Goal: Task Accomplishment & Management: Manage account settings

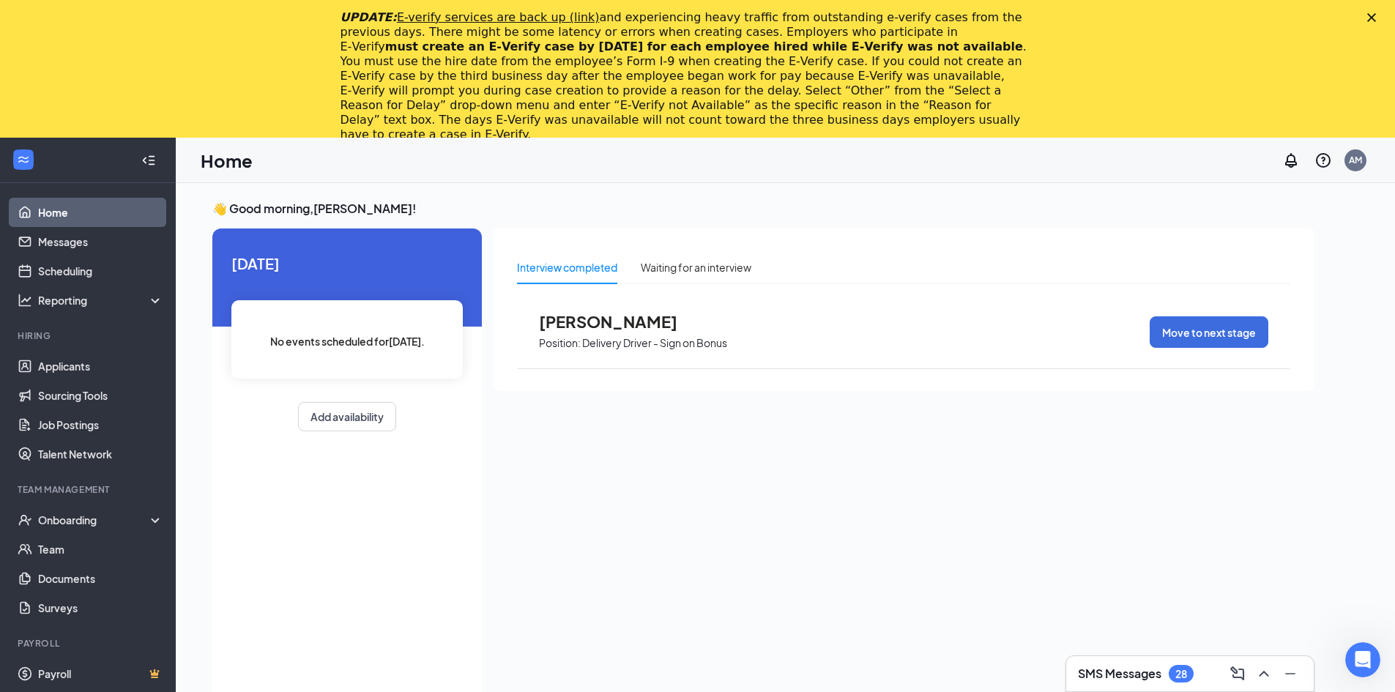
click at [1376, 13] on icon "Close" at bounding box center [1371, 17] width 9 height 9
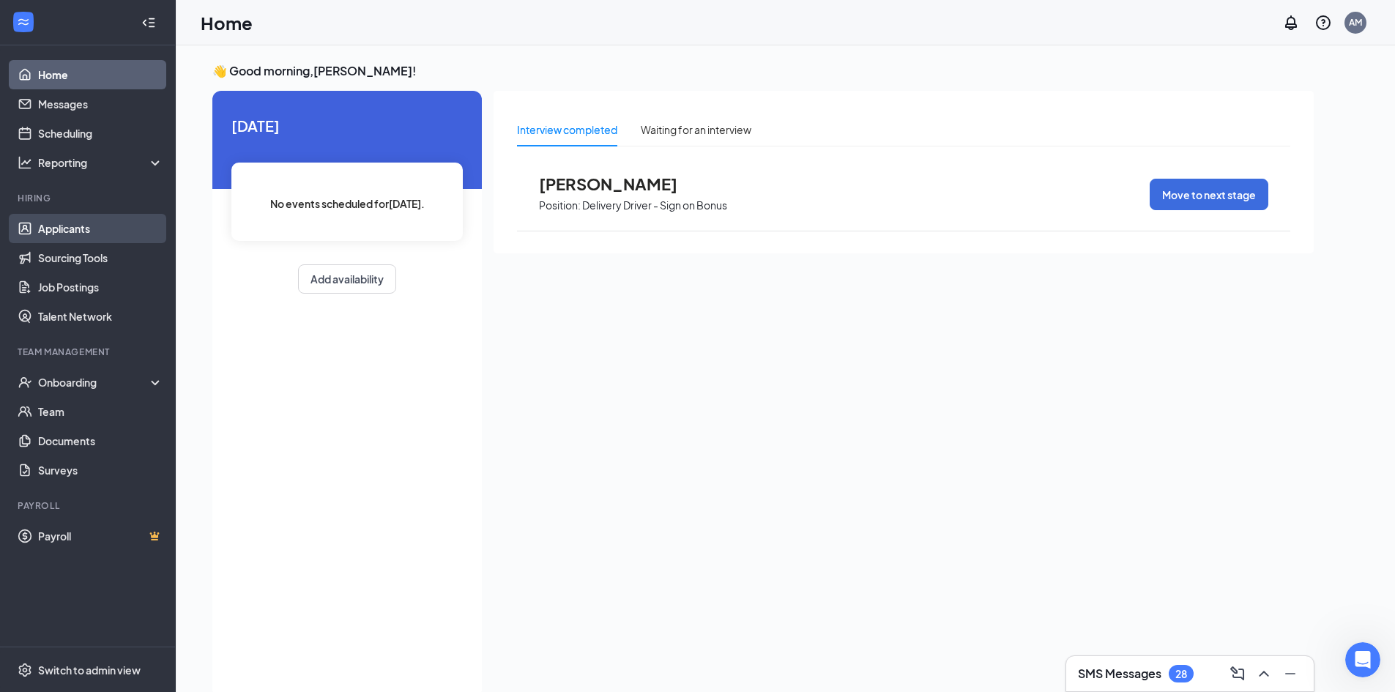
click at [84, 231] on link "Applicants" at bounding box center [100, 228] width 125 height 29
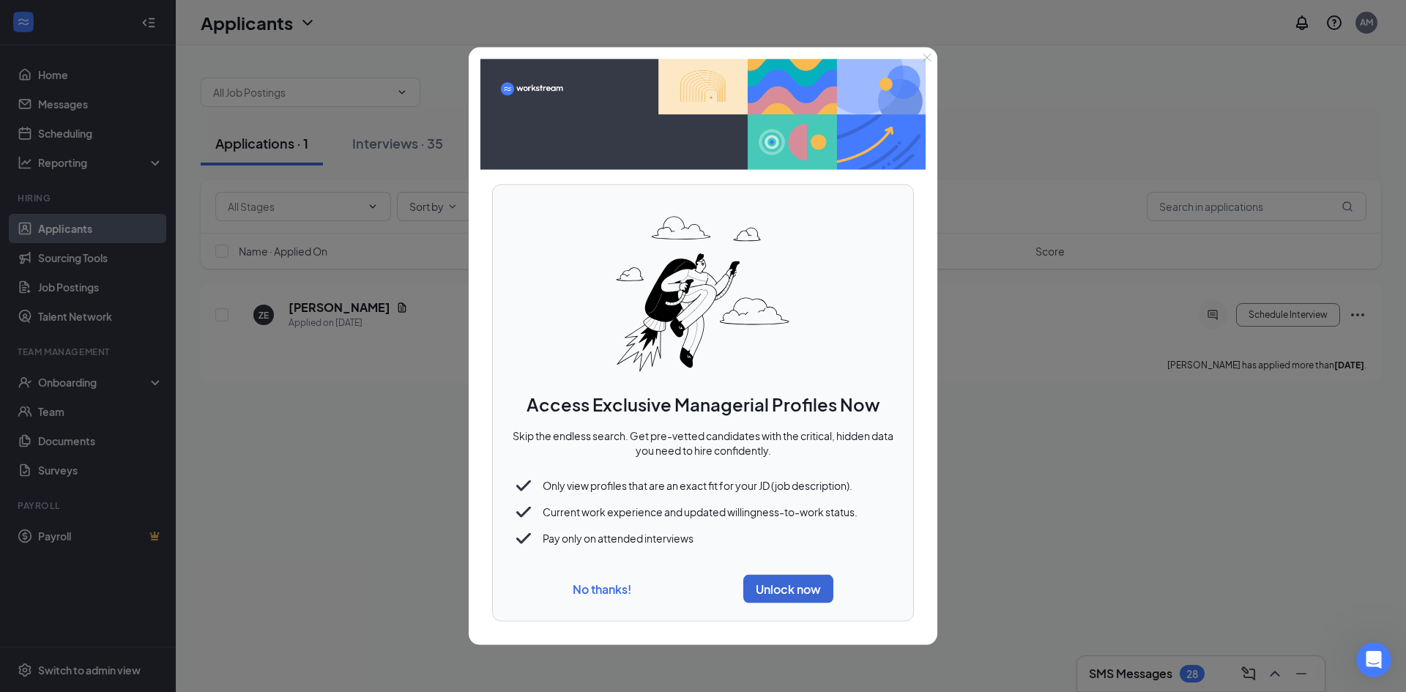
click at [597, 595] on button "No thanks!" at bounding box center [602, 588] width 59 height 15
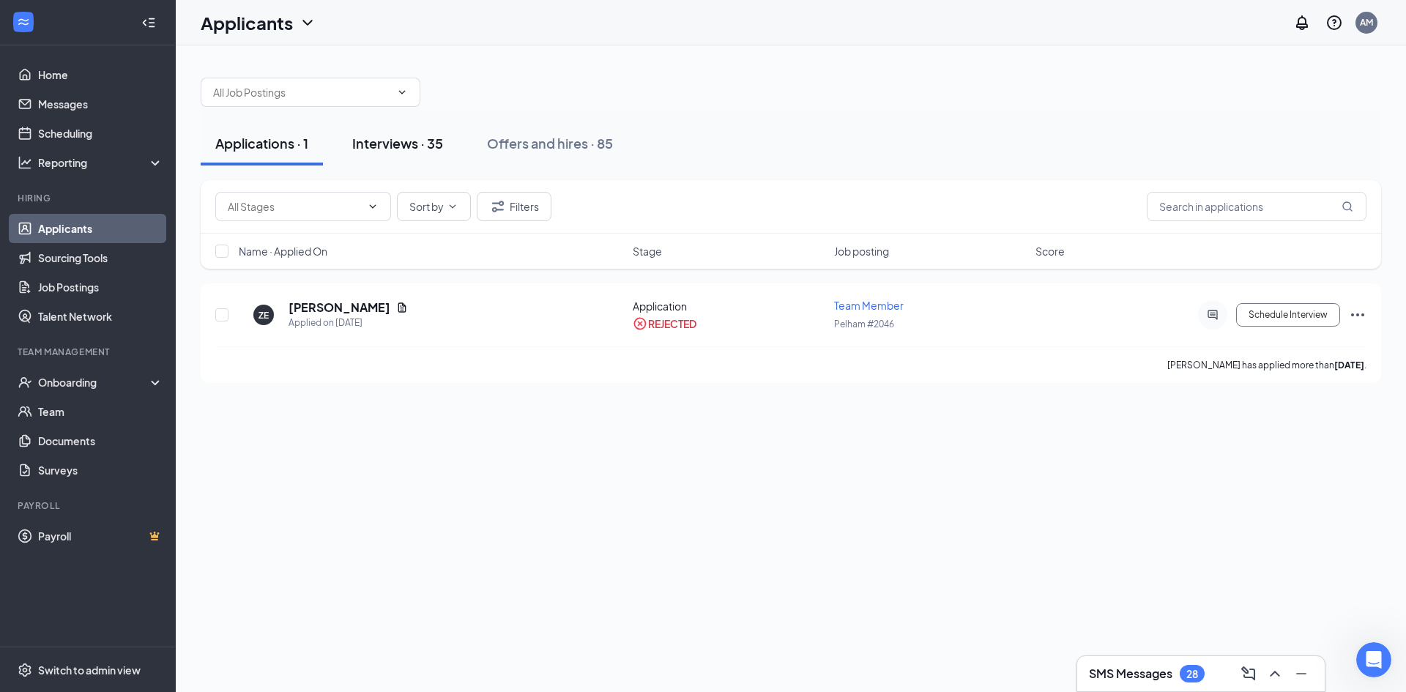
click at [398, 141] on div "Interviews · 35" at bounding box center [397, 143] width 91 height 18
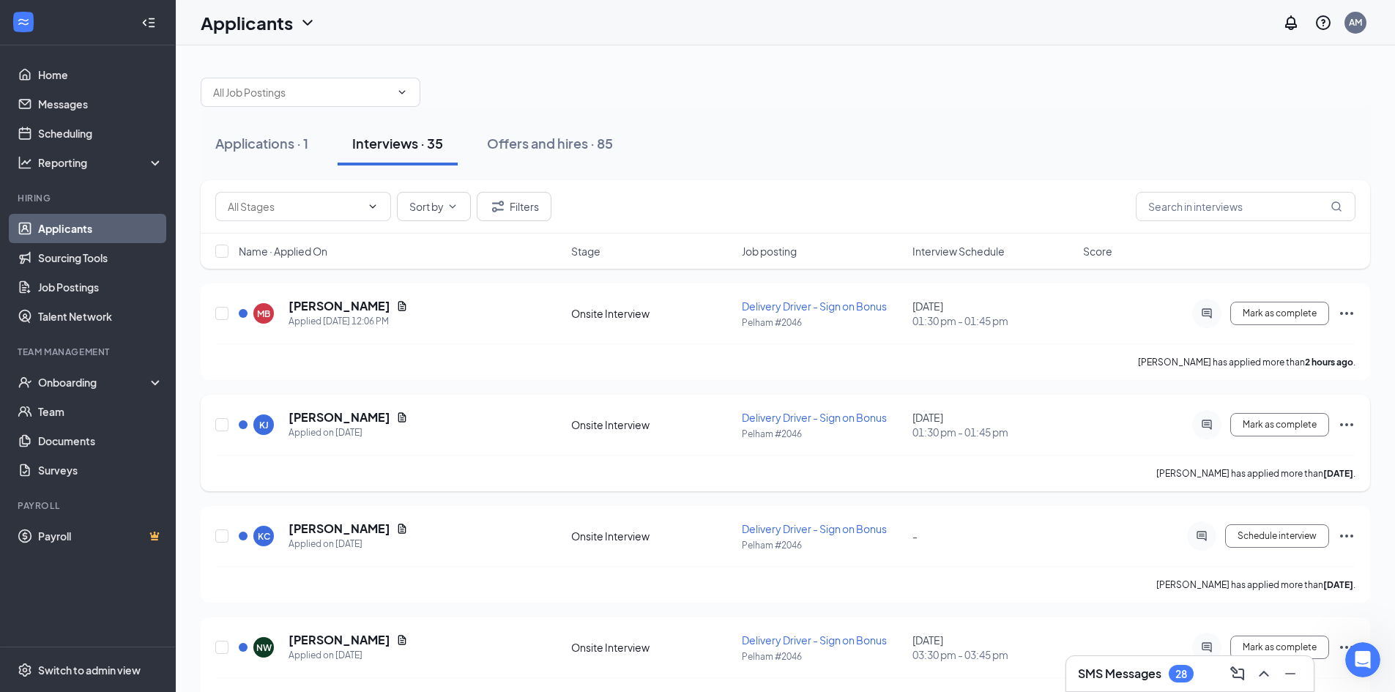
click at [1363, 422] on div "KJ [PERSON_NAME] Applied on [DATE] Onsite Interview Delivery Driver - Sign on B…" at bounding box center [785, 443] width 1169 height 97
click at [1354, 424] on icon "Ellipses" at bounding box center [1347, 425] width 18 height 18
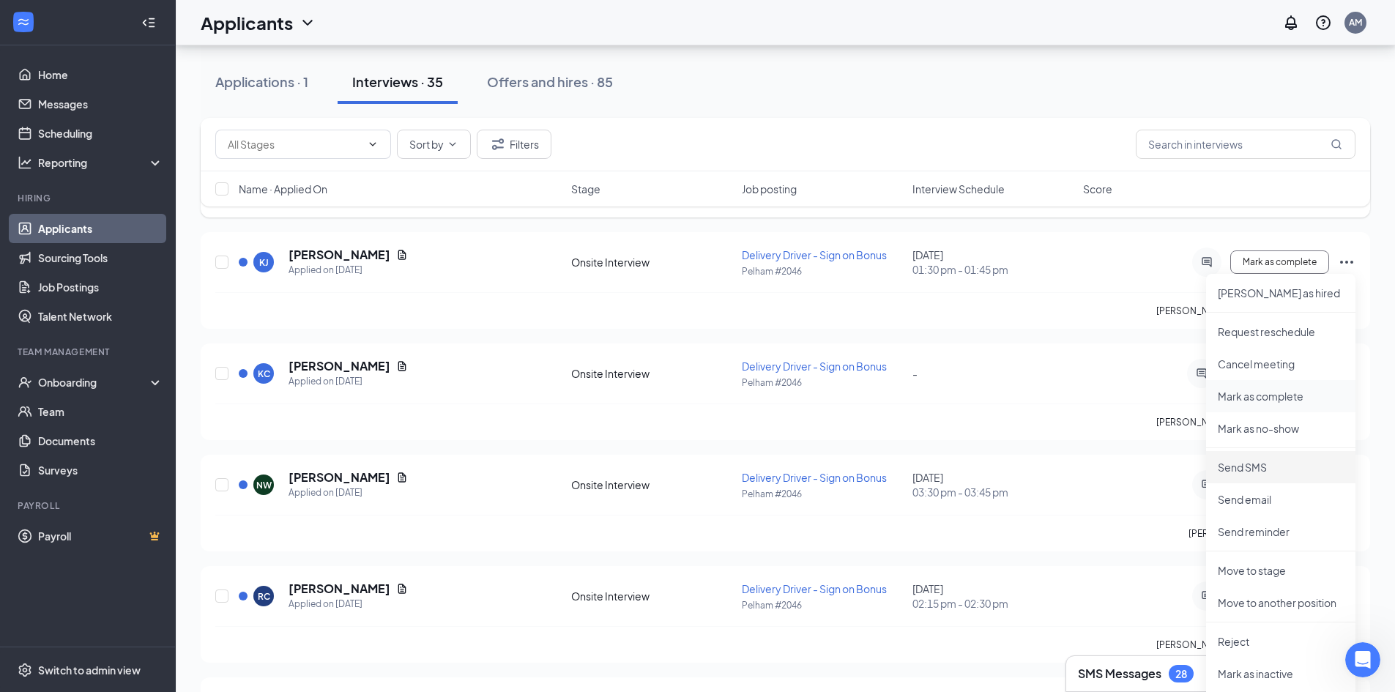
scroll to position [220, 0]
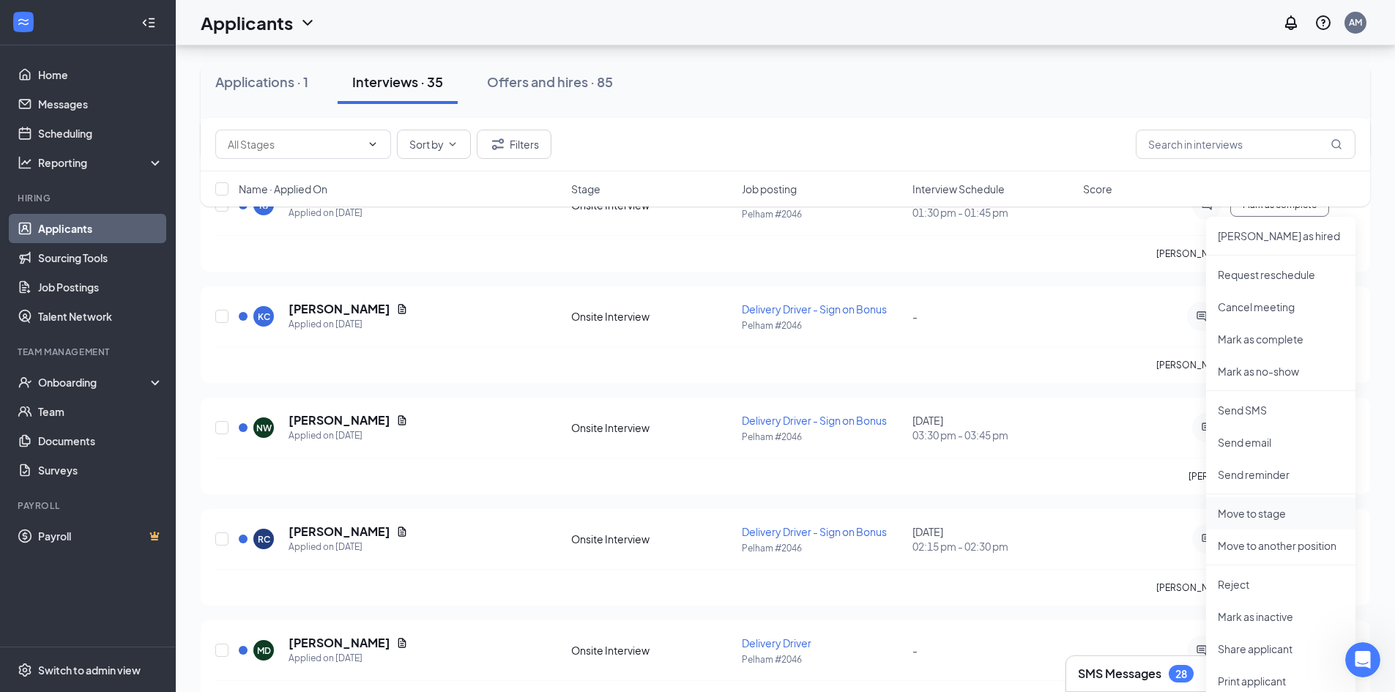
click at [1276, 515] on p "Move to stage" at bounding box center [1281, 513] width 126 height 15
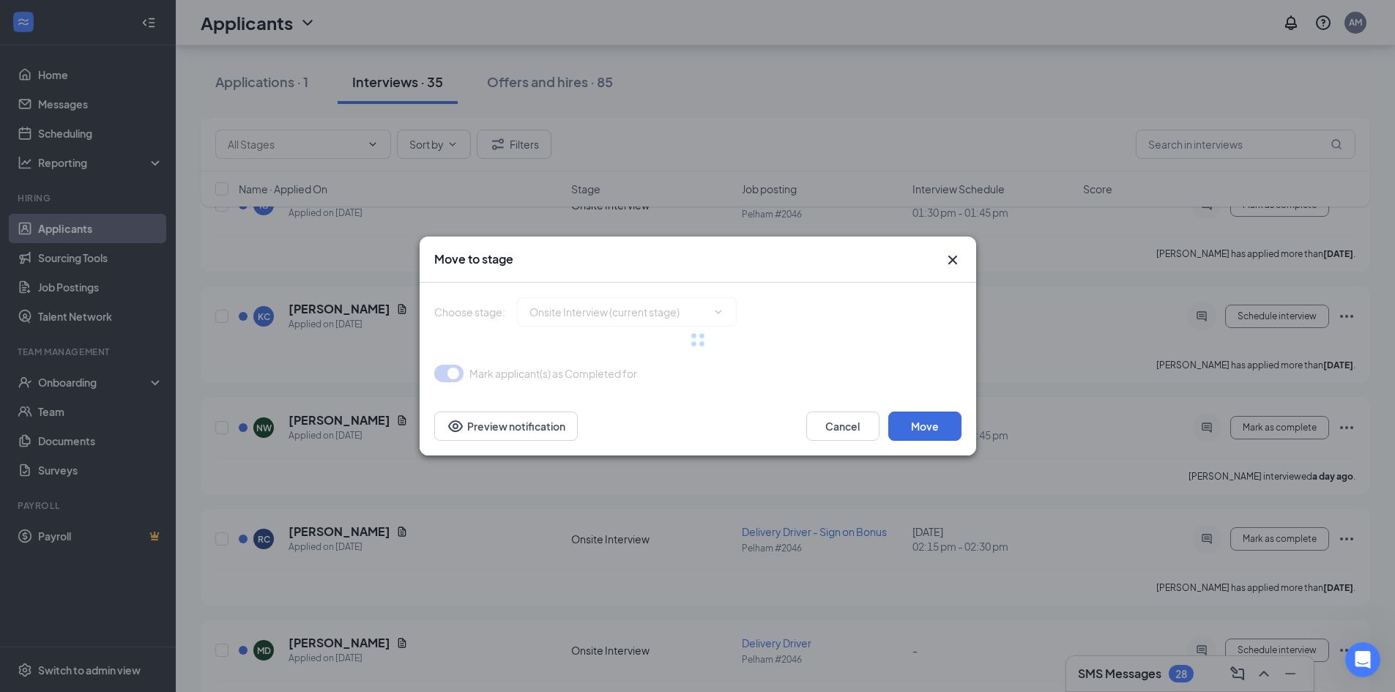
type input "Hiring Complete (final stage)"
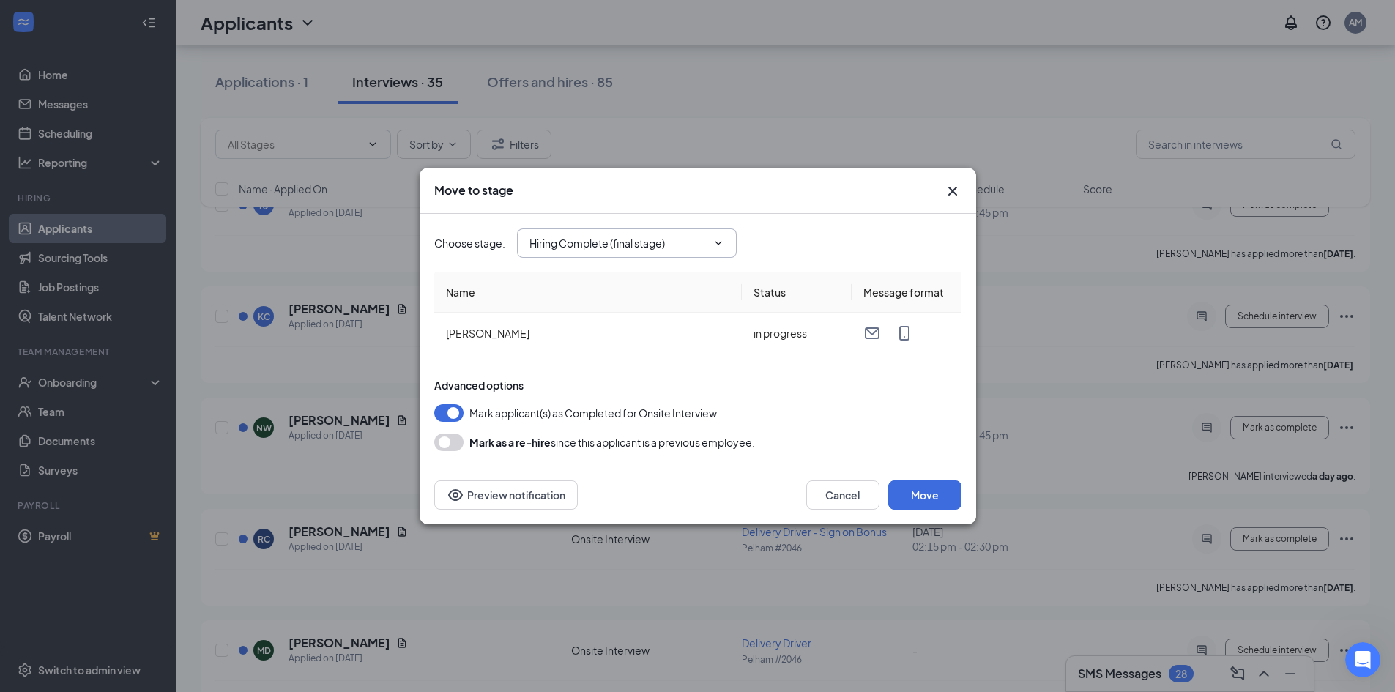
click at [723, 239] on icon "ChevronDown" at bounding box center [718, 243] width 12 height 12
click at [652, 342] on div "Hiring Complete (final stage)" at bounding box center [609, 338] width 135 height 16
click at [947, 495] on button "Move" at bounding box center [924, 494] width 73 height 29
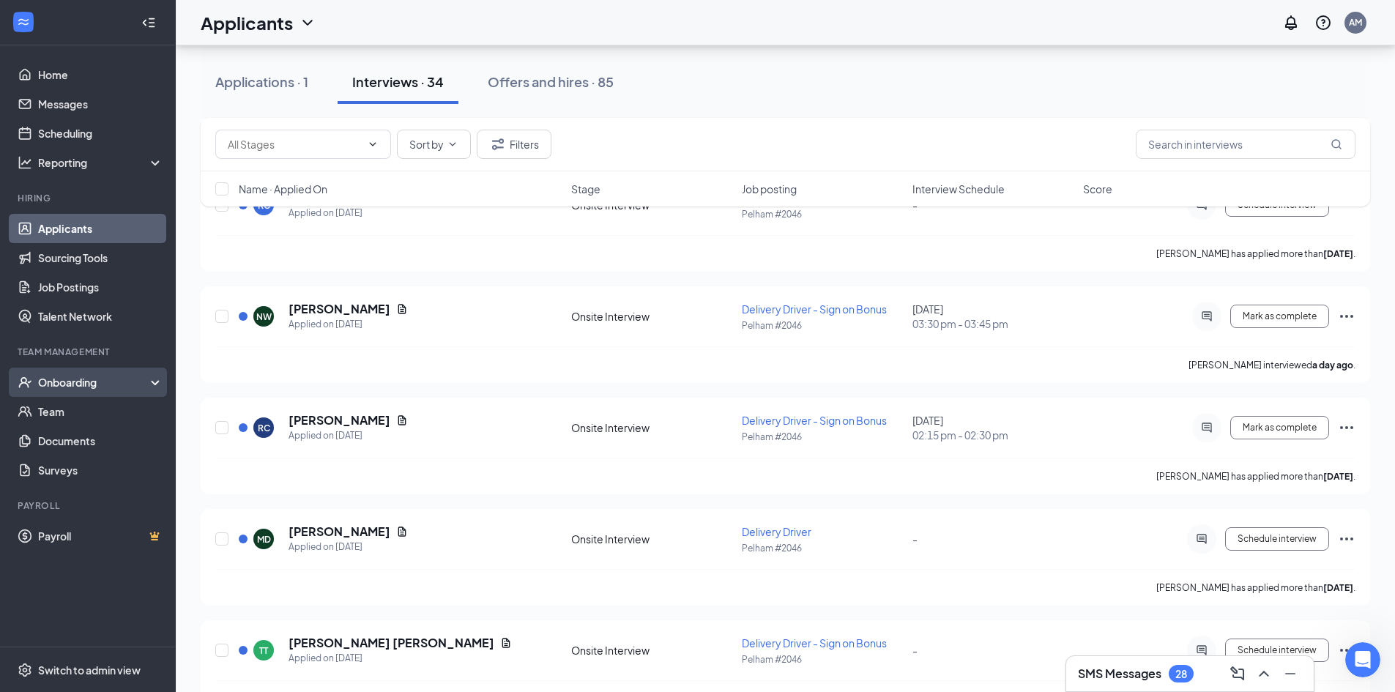
click at [91, 387] on div "Onboarding" at bounding box center [94, 382] width 113 height 15
click at [83, 383] on div "Onboarding" at bounding box center [94, 382] width 113 height 15
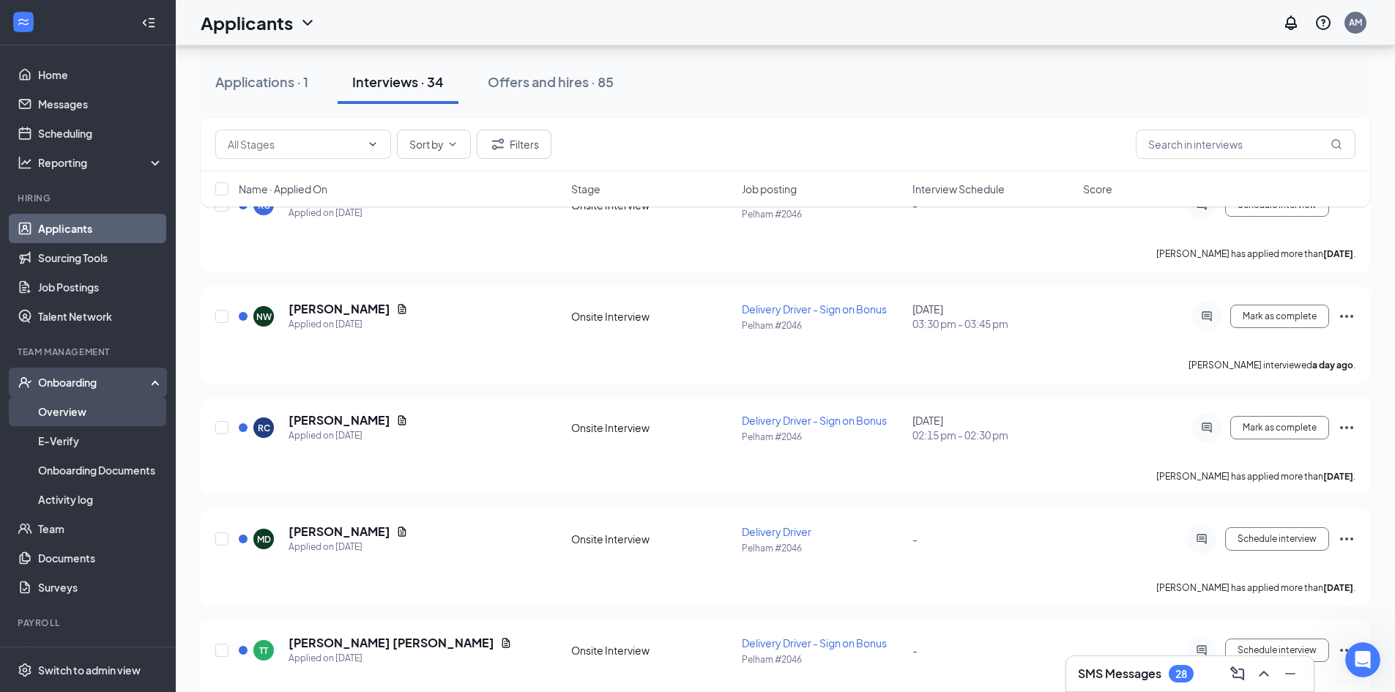
click at [97, 403] on link "Overview" at bounding box center [100, 411] width 125 height 29
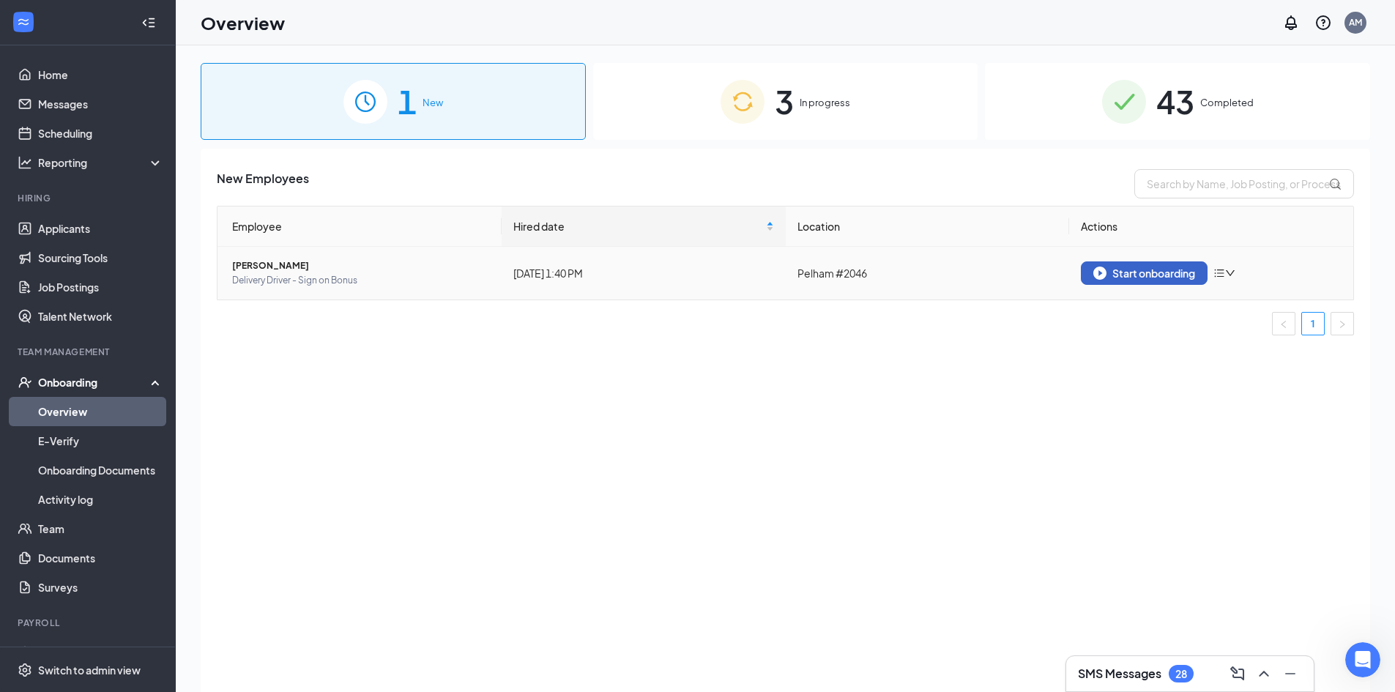
click at [1139, 274] on div "Start onboarding" at bounding box center [1144, 273] width 102 height 13
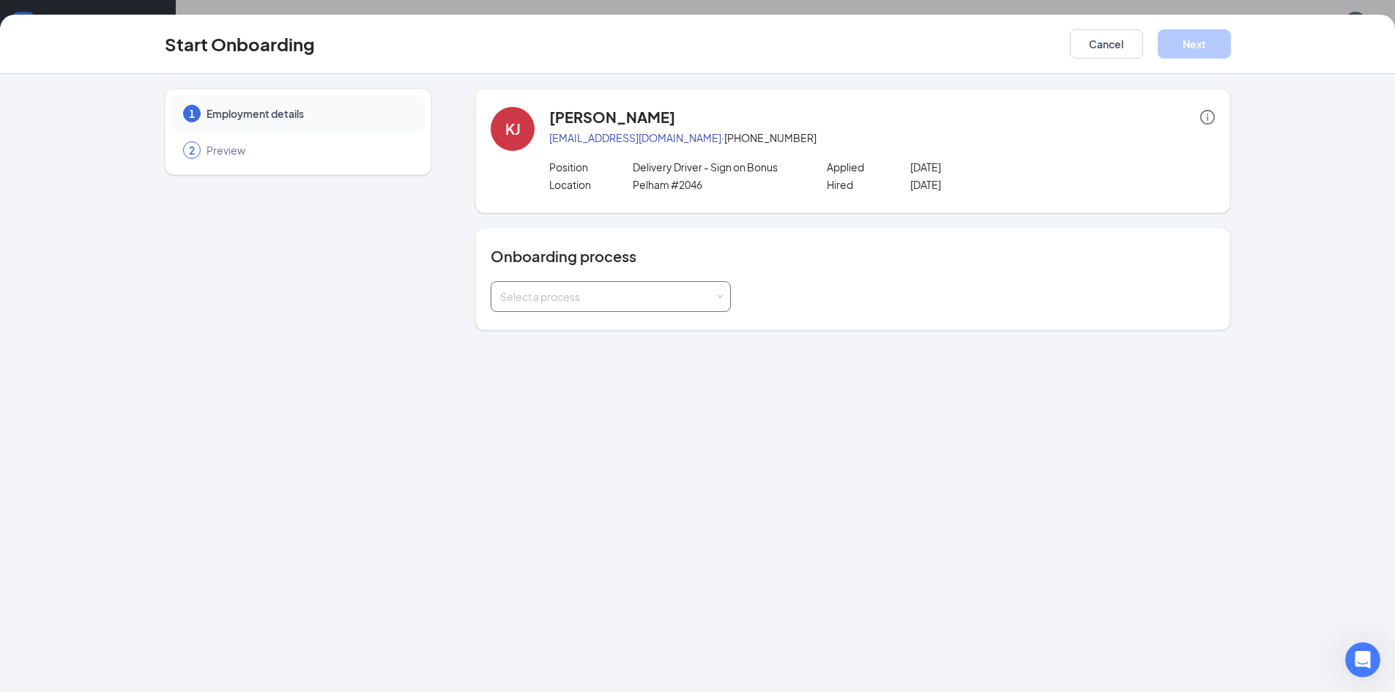
click at [712, 291] on div "Select a process" at bounding box center [607, 296] width 215 height 15
click at [671, 354] on span "JJ Onboarding - Delivery Sign On Bonus" at bounding box center [589, 353] width 186 height 13
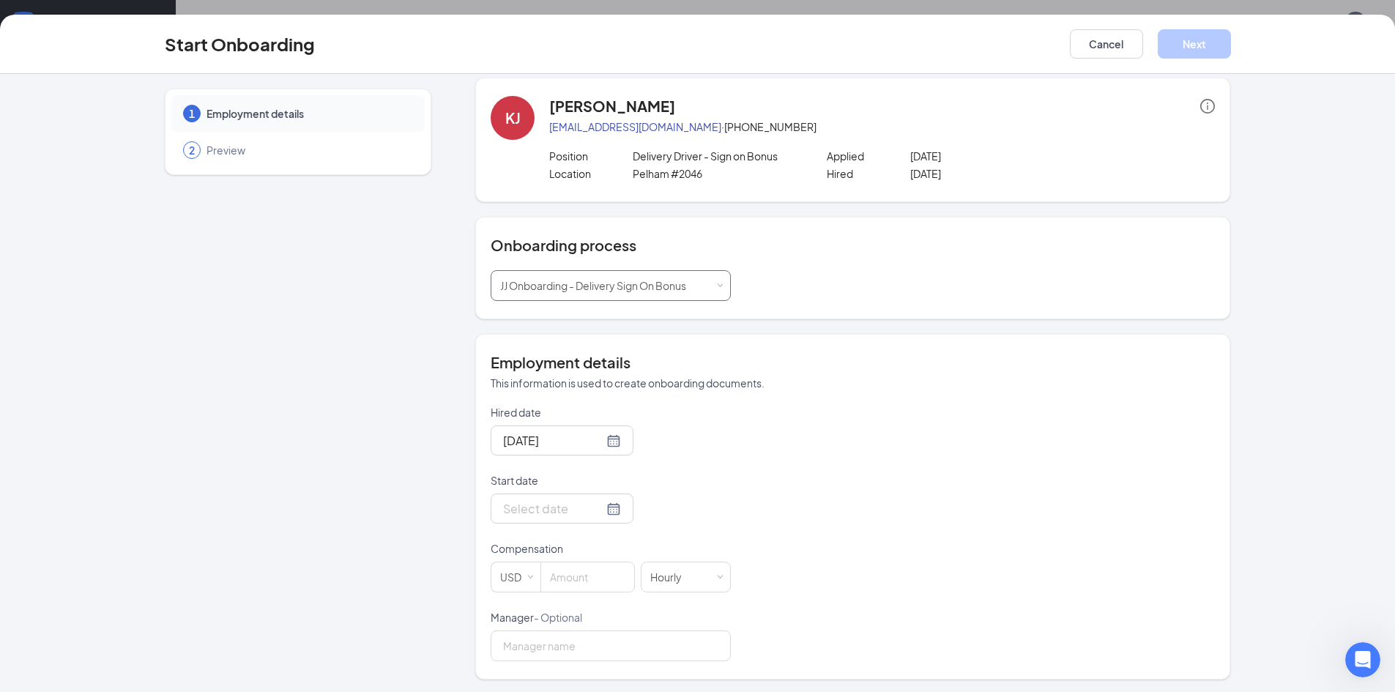
scroll to position [13, 0]
click at [564, 506] on input "Start date" at bounding box center [553, 506] width 100 height 18
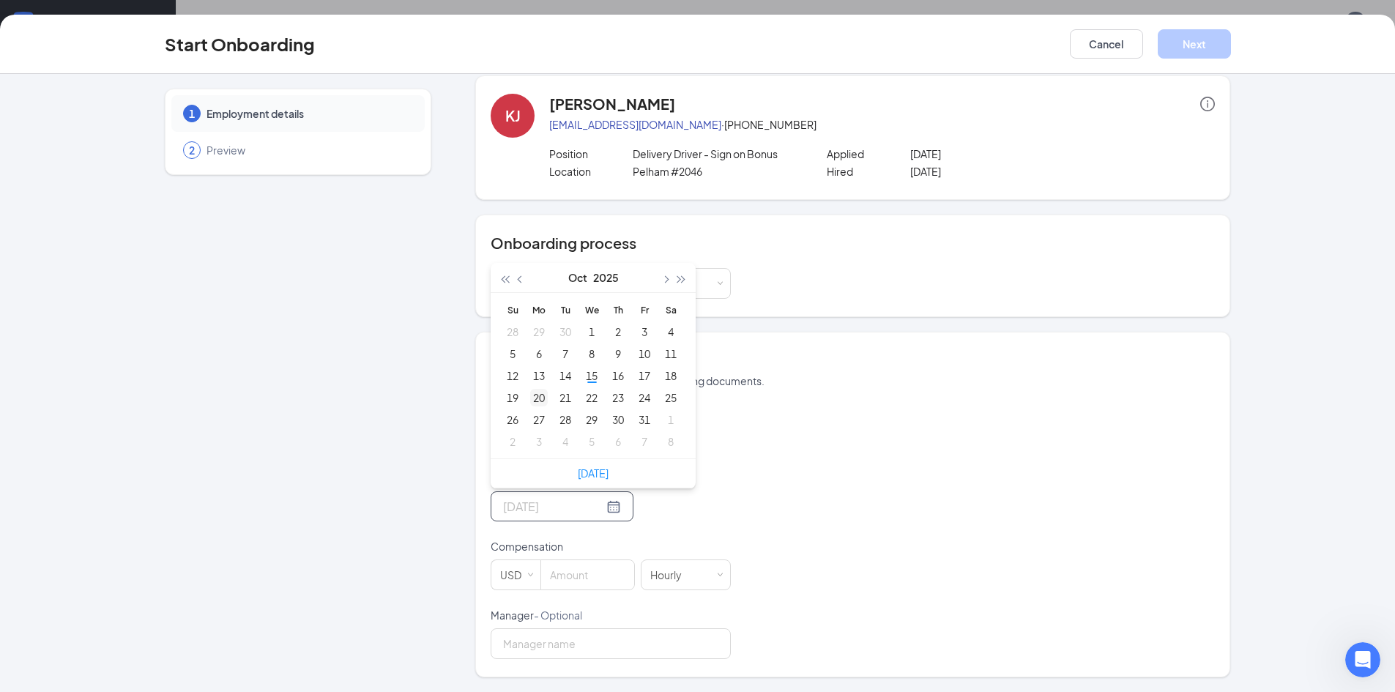
type input "[DATE]"
click at [532, 399] on div "20" at bounding box center [539, 398] width 18 height 18
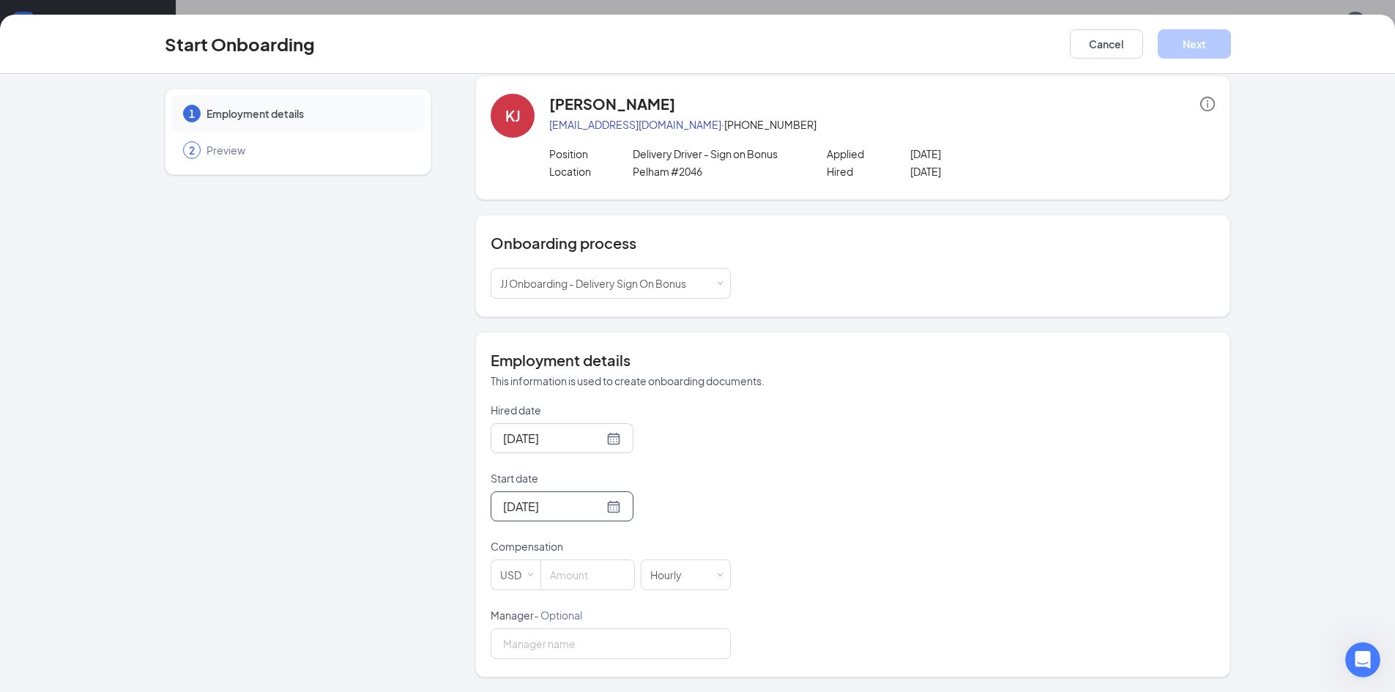
scroll to position [66, 0]
click at [583, 578] on input at bounding box center [587, 574] width 93 height 29
type input "10"
click at [628, 631] on input "Manager - Optional" at bounding box center [611, 643] width 240 height 31
type input "[PERSON_NAME]"
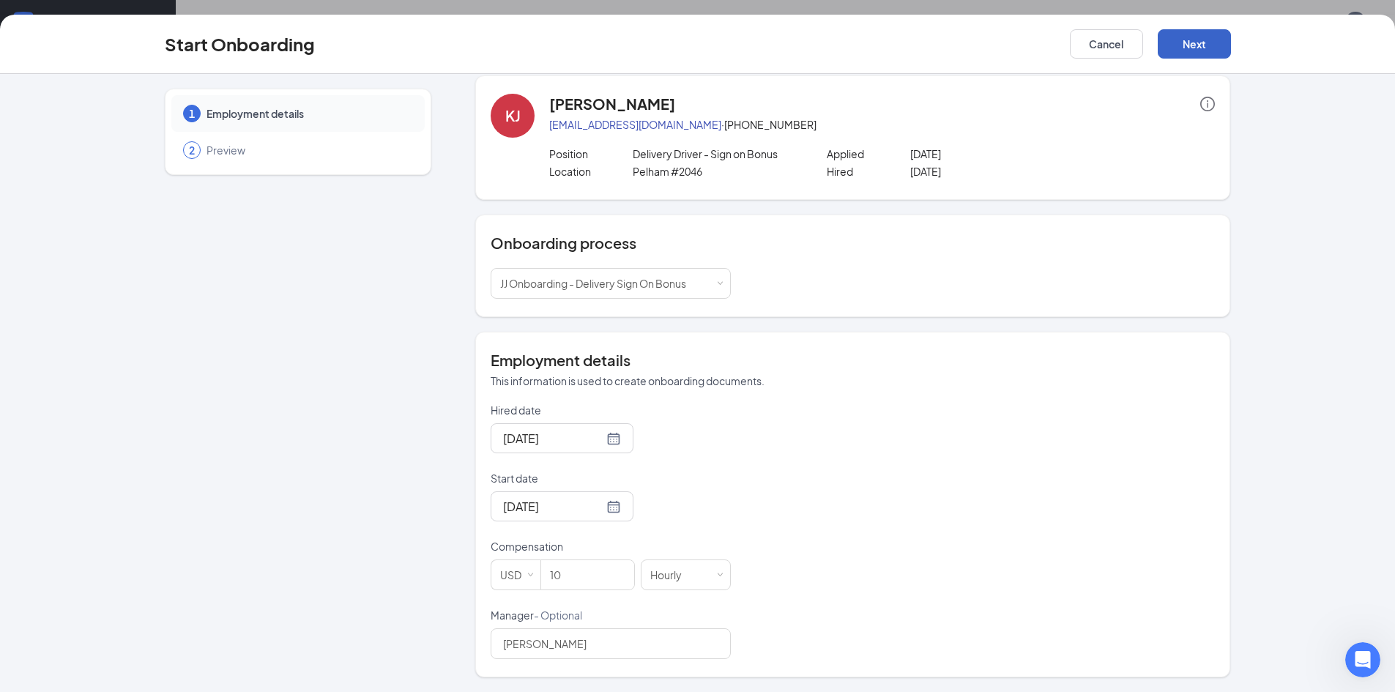
click at [1186, 50] on button "Next" at bounding box center [1194, 43] width 73 height 29
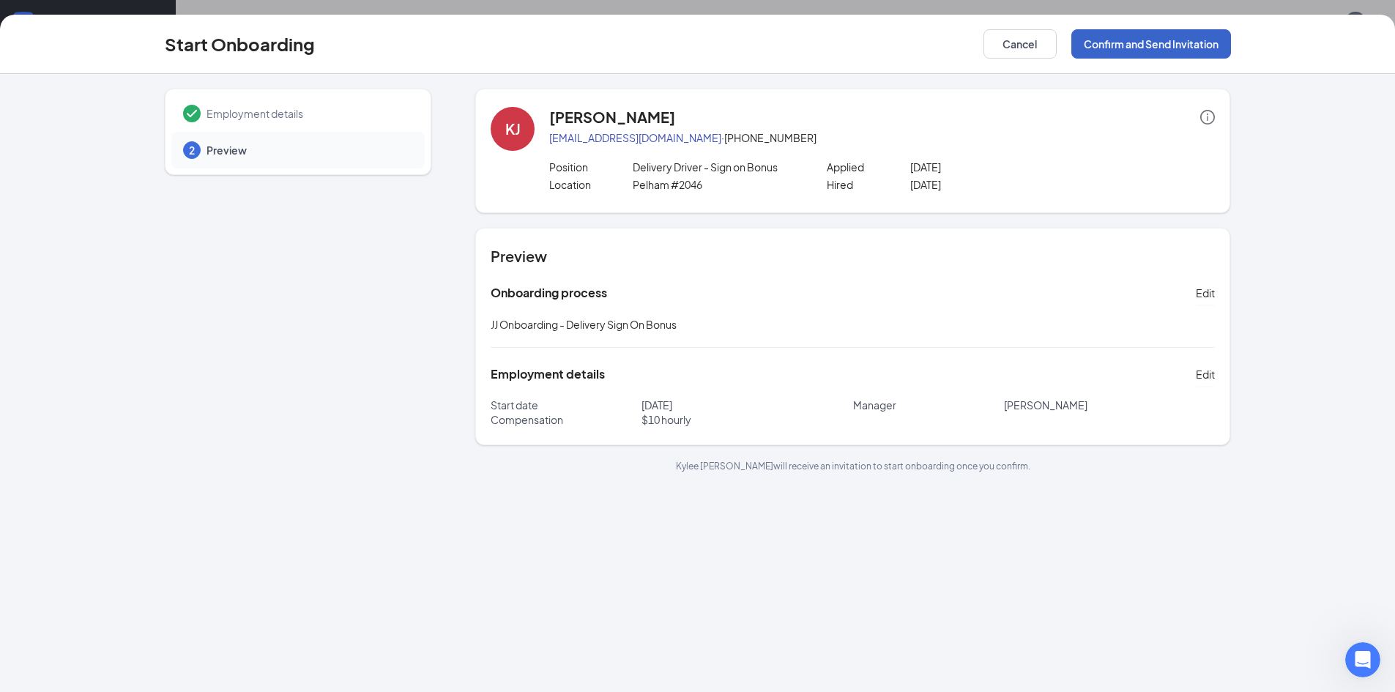
click at [1186, 50] on button "Confirm and Send Invitation" at bounding box center [1151, 43] width 160 height 29
